Goal: Task Accomplishment & Management: Use online tool/utility

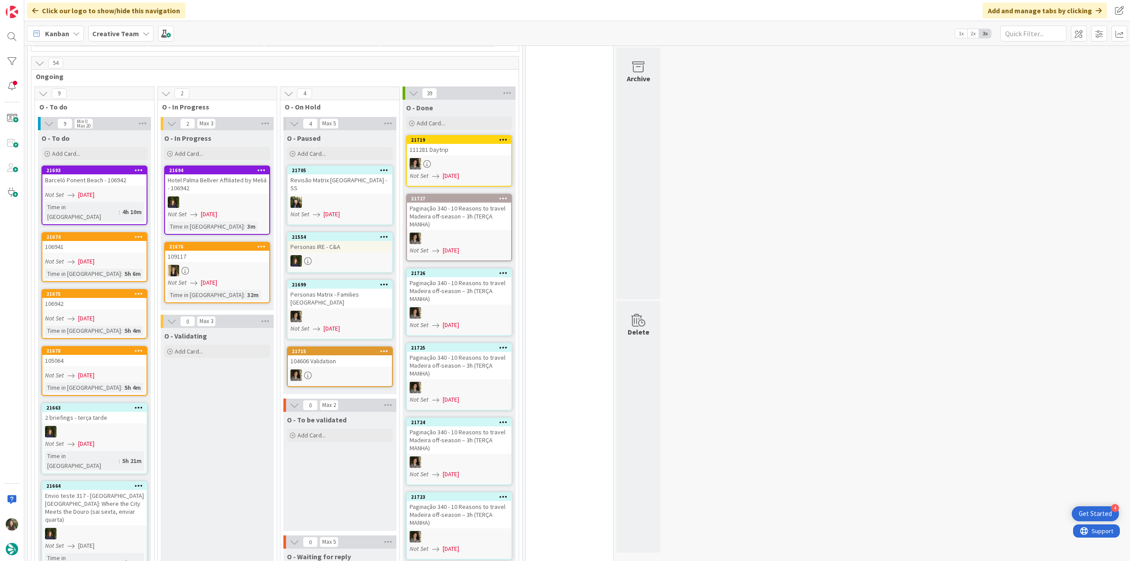
scroll to position [662, 0]
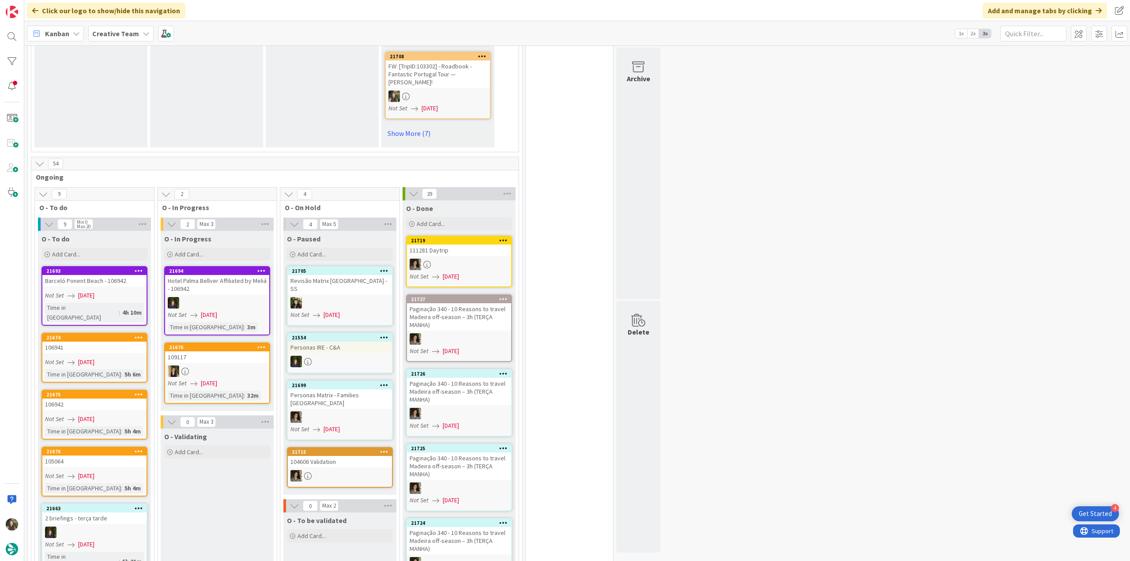
click at [112, 275] on div "Barceló Ponent Beach - 106942" at bounding box center [94, 280] width 104 height 11
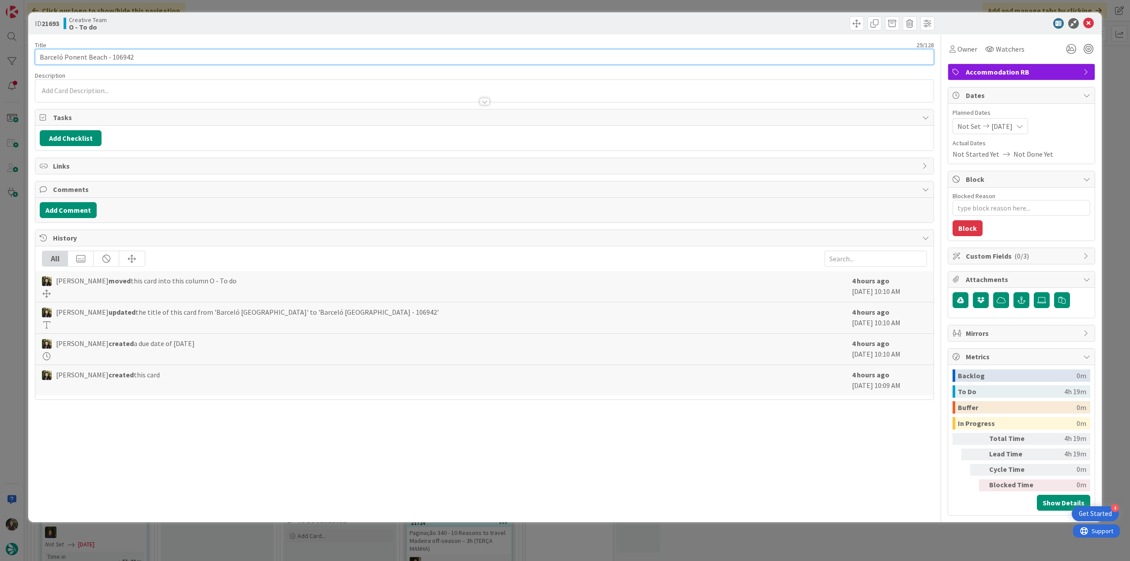
drag, startPoint x: 38, startPoint y: 57, endPoint x: 106, endPoint y: 58, distance: 67.1
click at [106, 58] on input "Barceló Ponent Beach - 106942" at bounding box center [484, 57] width 899 height 16
click at [970, 53] on span "Owner" at bounding box center [968, 49] width 20 height 11
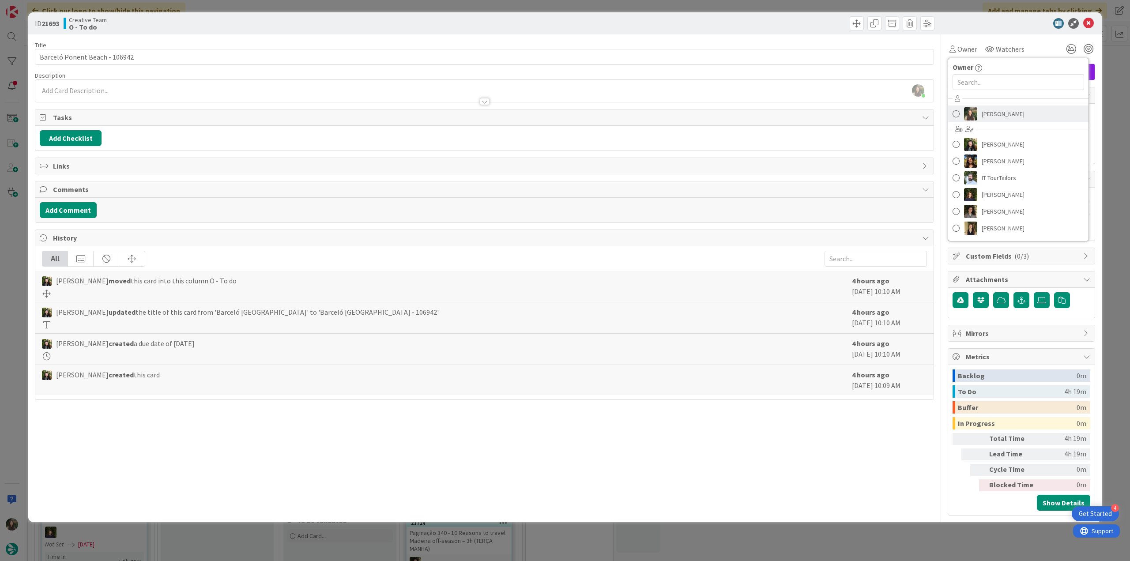
click at [989, 113] on span "[PERSON_NAME]" at bounding box center [1003, 113] width 43 height 13
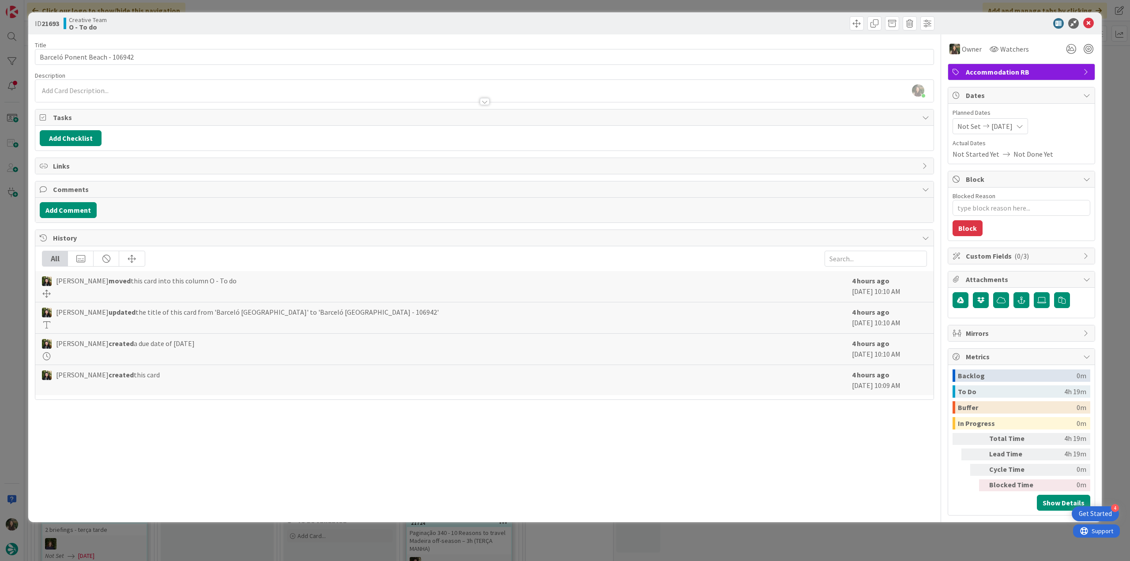
click at [1114, 77] on div "ID 21693 Creative Team O - To do Title 29 / 128 Barceló Ponent Beach - 106942 D…" at bounding box center [565, 280] width 1130 height 561
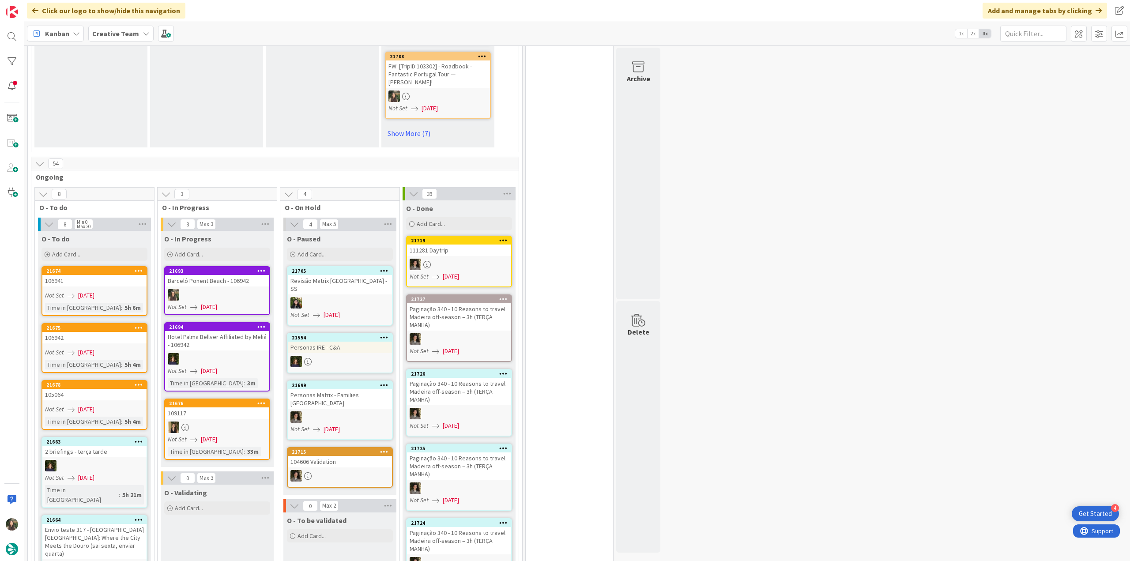
click at [237, 275] on div "Barceló Ponent Beach - 106942" at bounding box center [217, 280] width 104 height 11
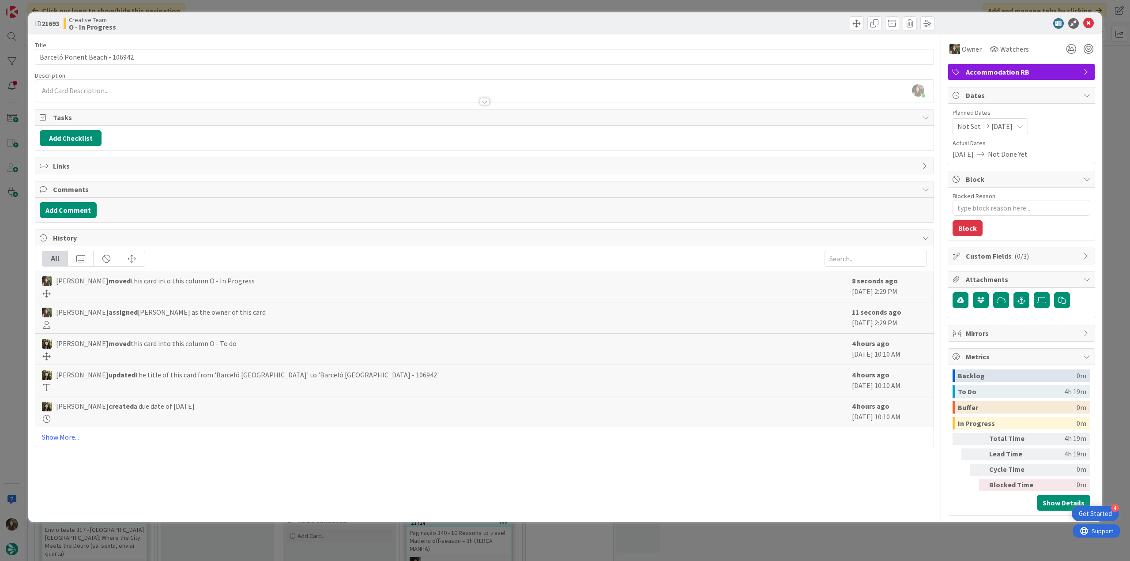
click at [3, 229] on div "ID 21693 Creative Team O - In Progress Title 29 / 128 Barceló Ponent Beach - 10…" at bounding box center [565, 280] width 1130 height 561
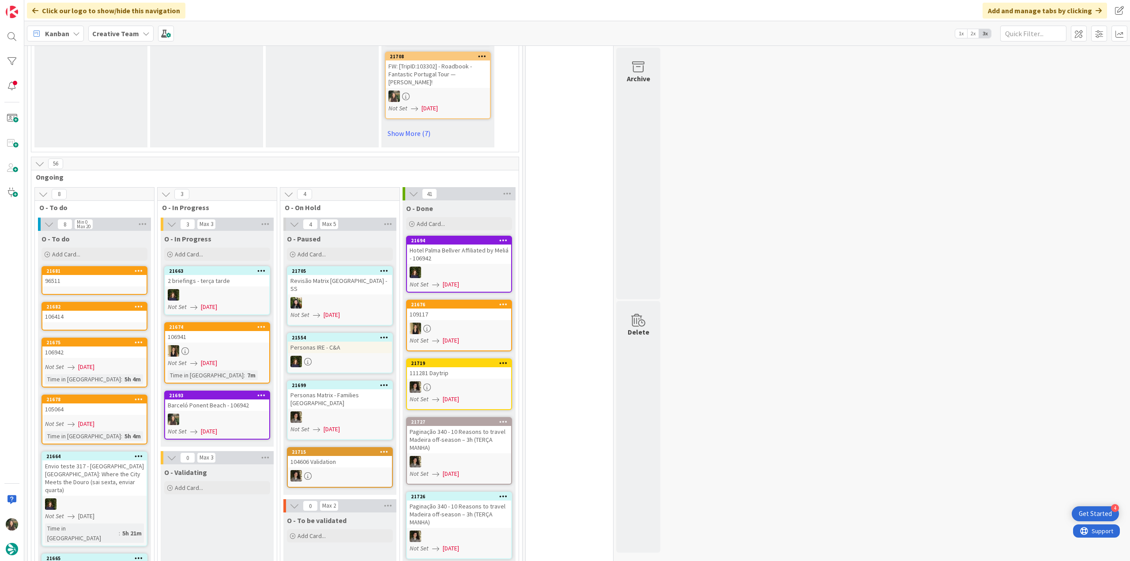
click at [267, 414] on div at bounding box center [217, 419] width 104 height 11
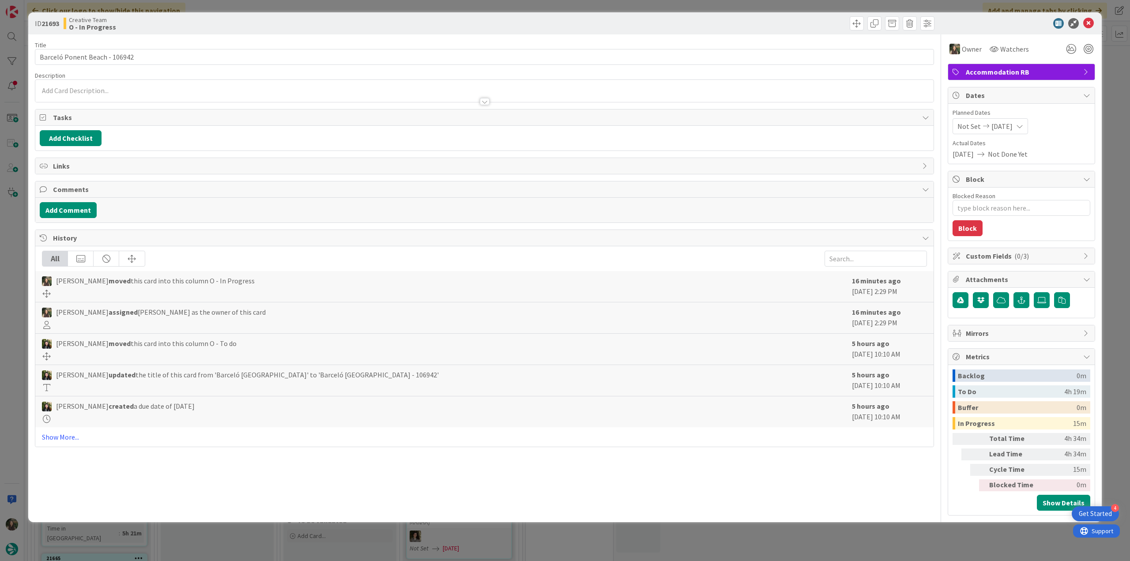
click at [955, 538] on div "ID 21693 Creative Team O - In Progress Title 29 / 128 Barceló Ponent Beach - 10…" at bounding box center [565, 280] width 1130 height 561
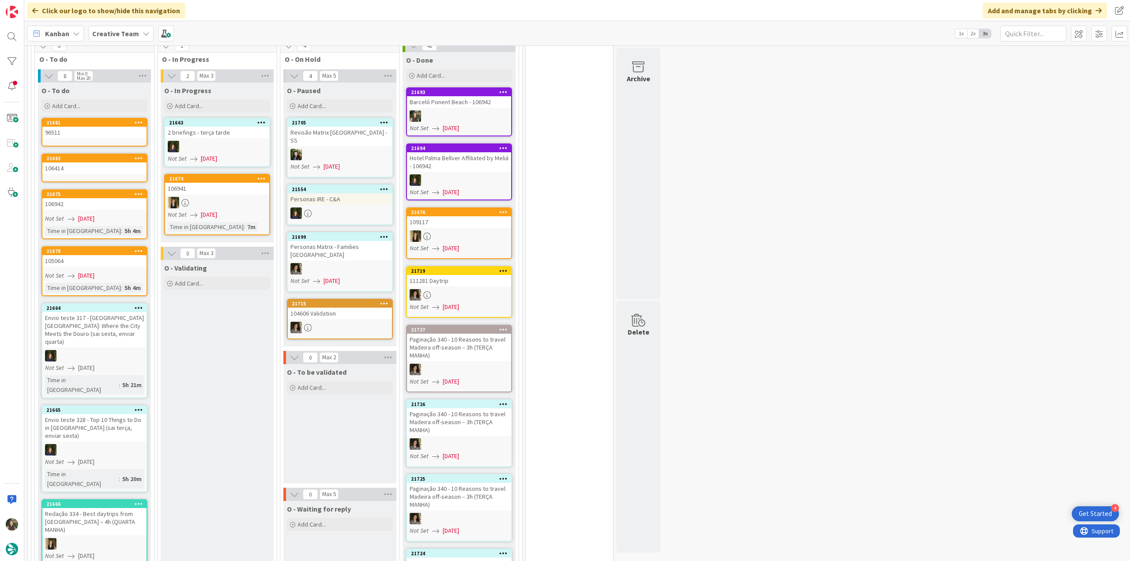
scroll to position [706, 0]
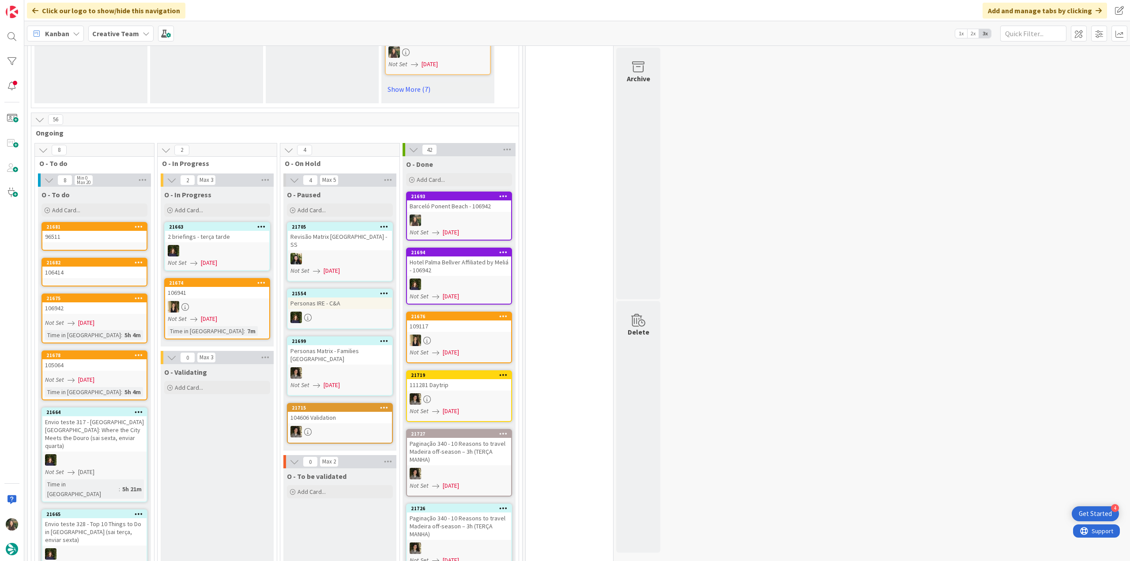
click at [126, 231] on div "96511" at bounding box center [94, 236] width 104 height 11
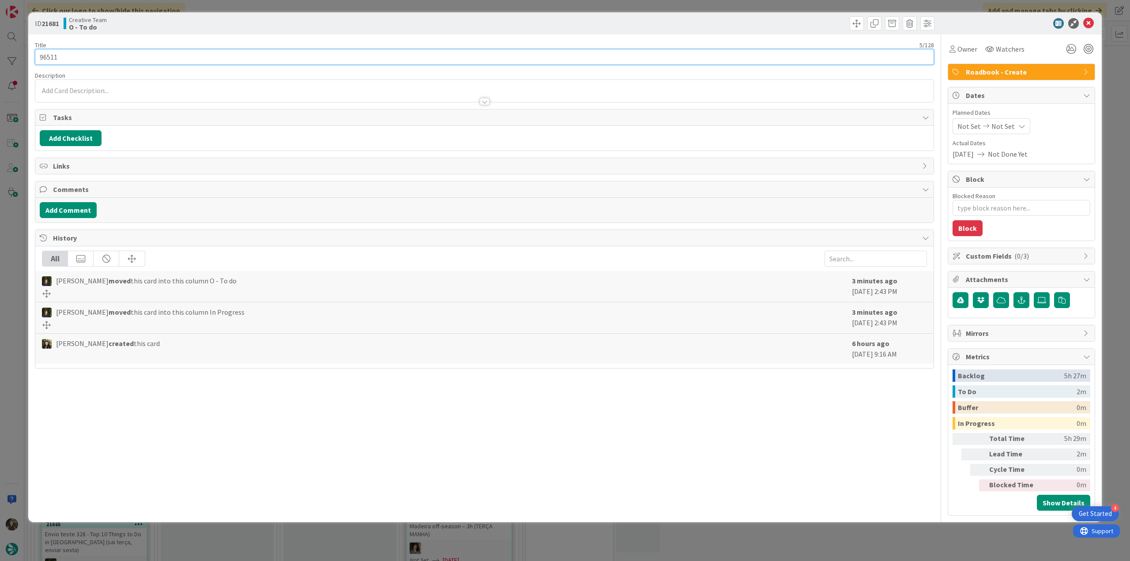
click at [45, 55] on input "96511" at bounding box center [484, 57] width 899 height 16
click at [974, 52] on span "Owner" at bounding box center [968, 49] width 20 height 11
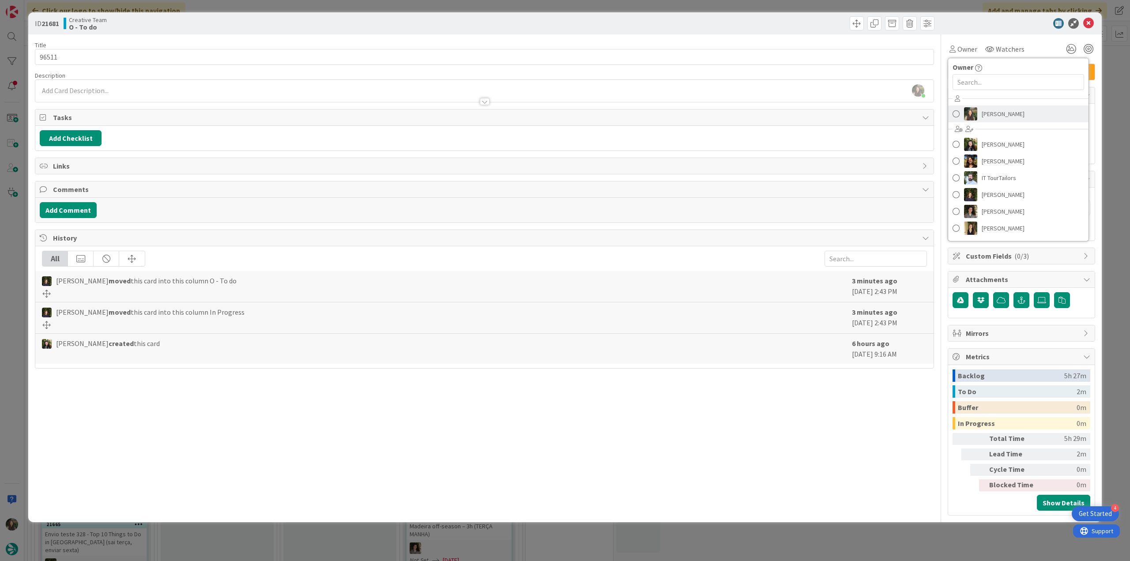
click at [1005, 112] on span "[PERSON_NAME]" at bounding box center [1003, 113] width 43 height 13
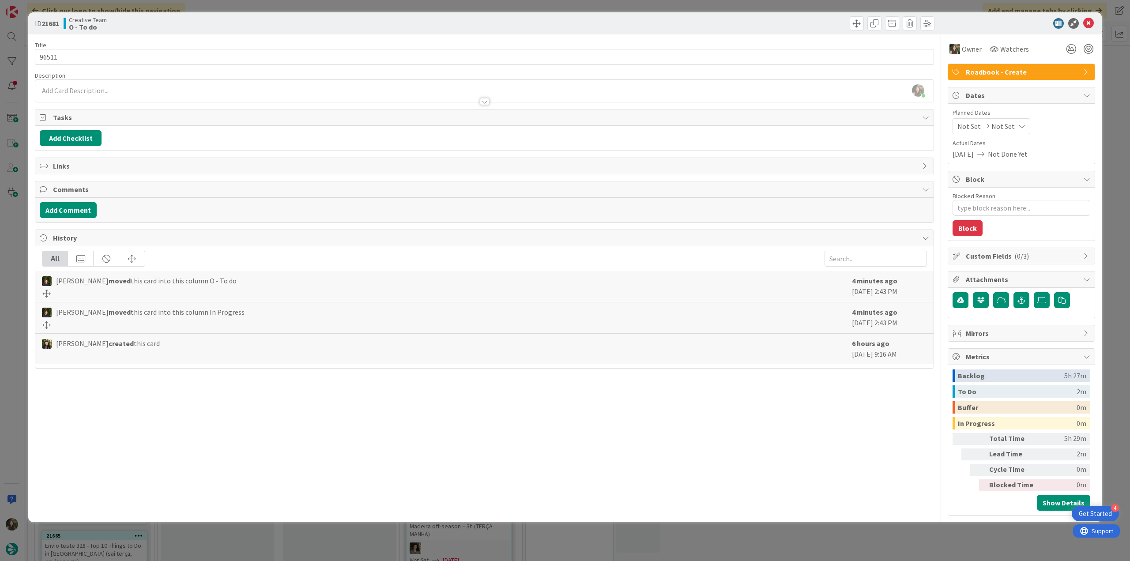
click at [1107, 83] on div "ID 21681 Creative Team O - To do Title 5 / 128 96511 Description [PERSON_NAME] …" at bounding box center [565, 280] width 1130 height 561
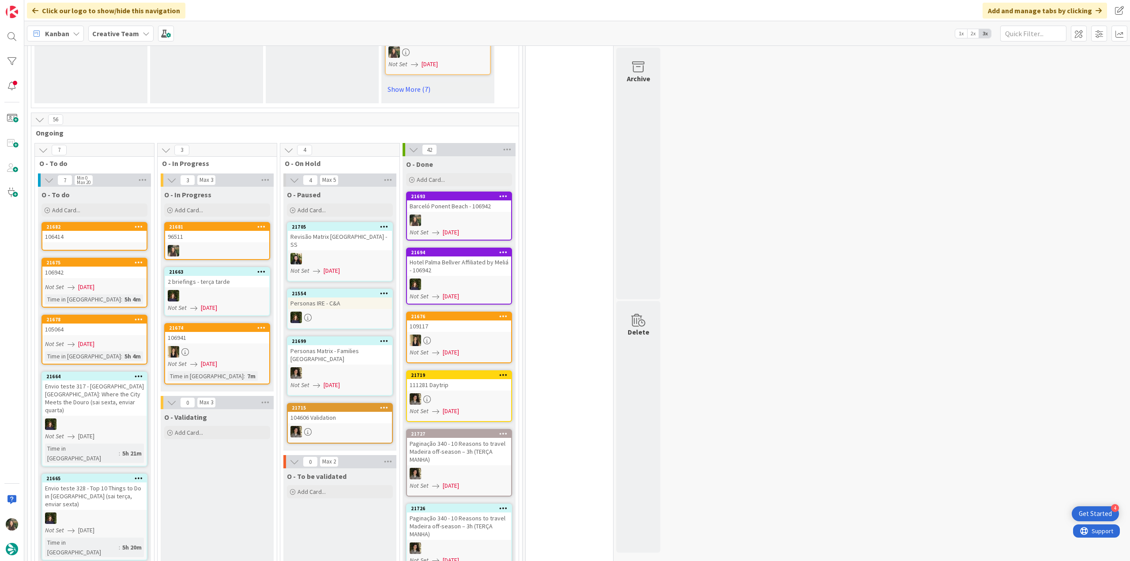
click at [226, 245] on div at bounding box center [217, 250] width 104 height 11
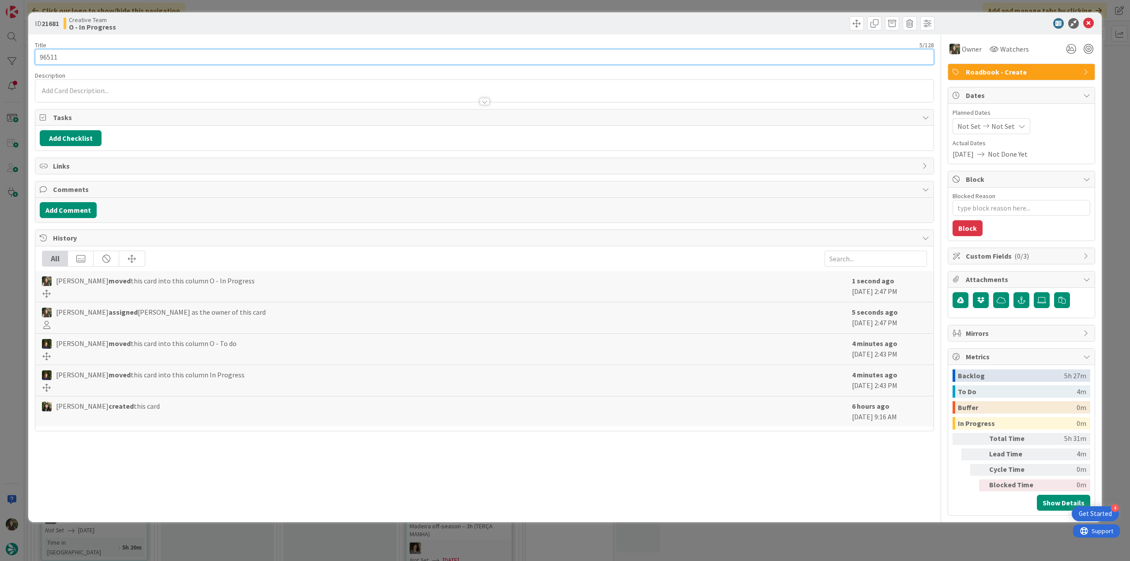
click at [51, 58] on input "96511" at bounding box center [484, 57] width 899 height 16
type textarea "x"
click at [15, 309] on div "ID 21681 Creative Team O - In Progress Title 5 / 128 96511 Description [PERSON_…" at bounding box center [565, 280] width 1130 height 561
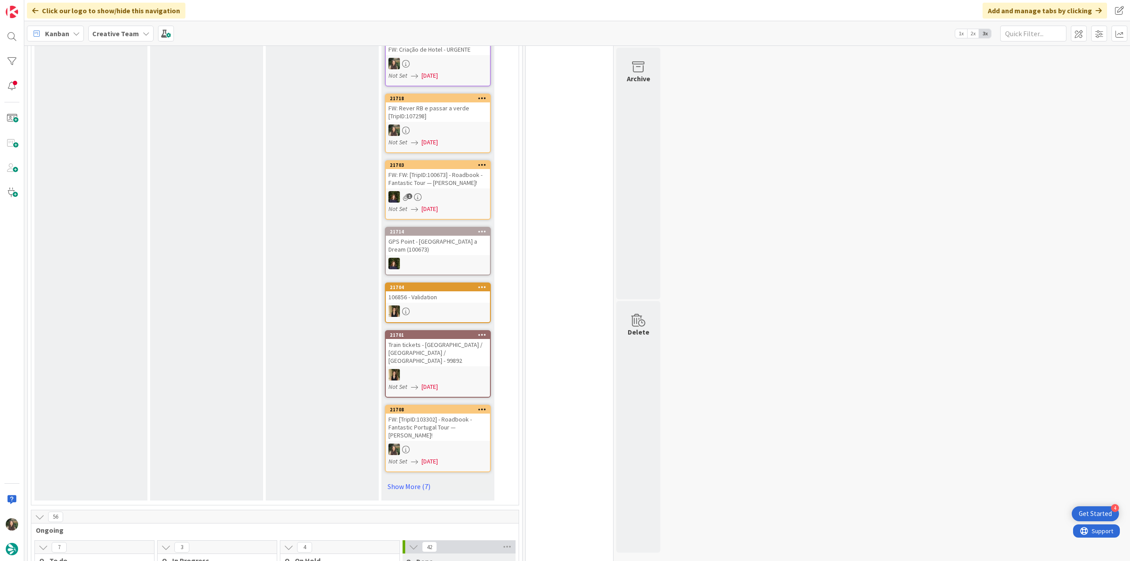
scroll to position [574, 0]
